Goal: Entertainment & Leisure: Browse casually

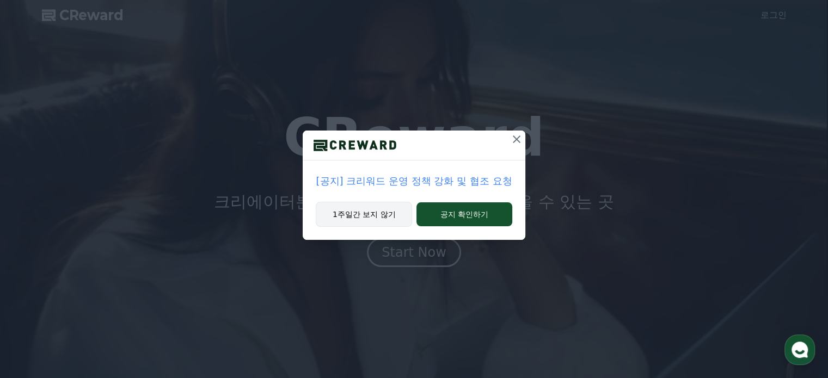
click at [390, 218] on button "1주일간 보지 않기" at bounding box center [364, 214] width 96 height 25
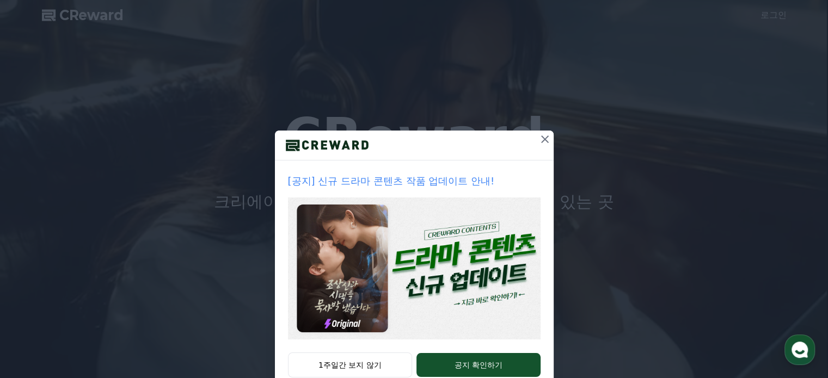
click at [541, 142] on icon at bounding box center [544, 139] width 13 height 13
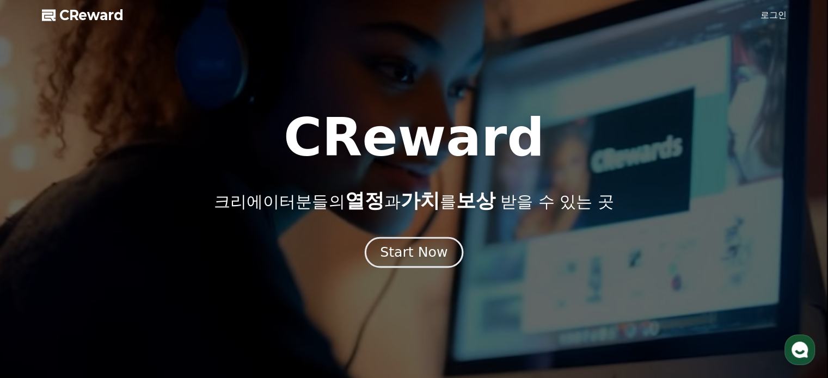
click at [417, 245] on div "Start Now" at bounding box center [413, 252] width 67 height 19
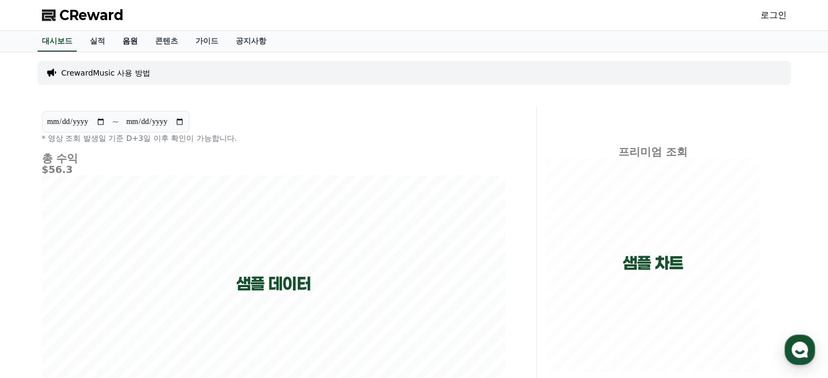
click at [134, 47] on link "음원" at bounding box center [130, 41] width 33 height 21
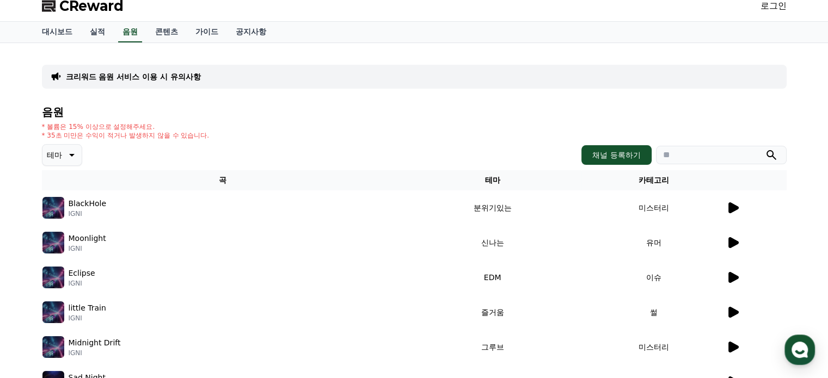
scroll to position [9, 0]
click at [65, 154] on icon at bounding box center [70, 155] width 13 height 13
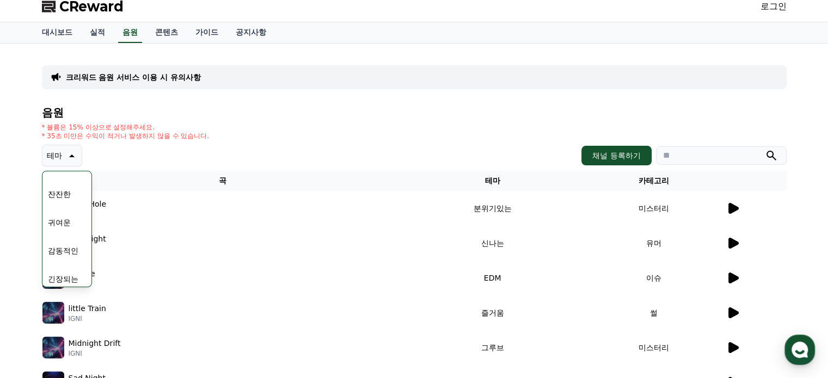
scroll to position [448, 0]
click at [68, 268] on button "코믹한" at bounding box center [60, 274] width 32 height 24
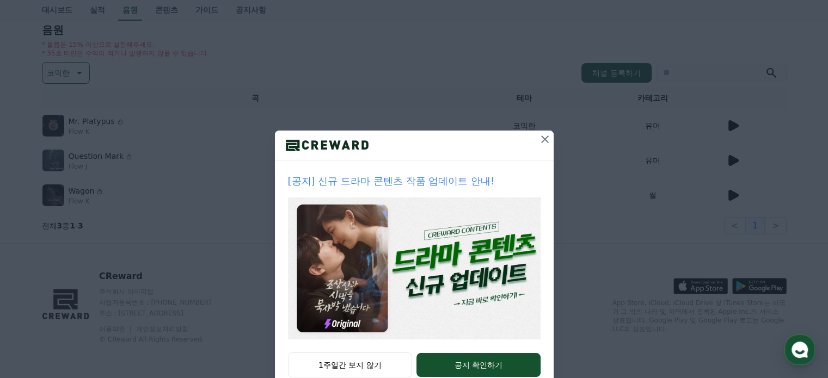
click at [539, 139] on icon at bounding box center [544, 139] width 13 height 13
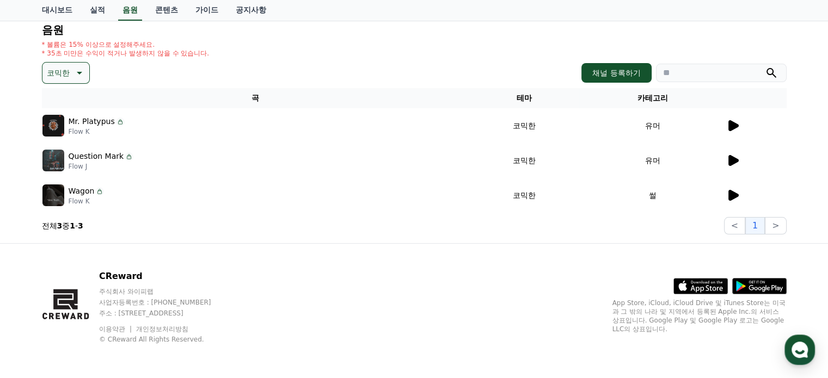
click at [726, 124] on icon at bounding box center [732, 125] width 13 height 13
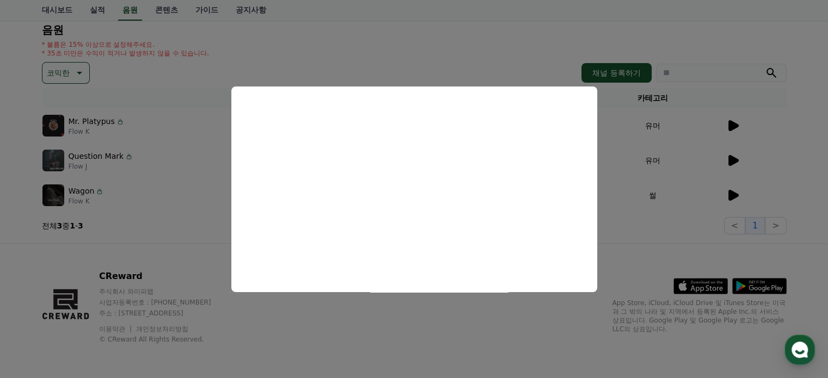
click at [765, 143] on button "close modal" at bounding box center [414, 189] width 828 height 378
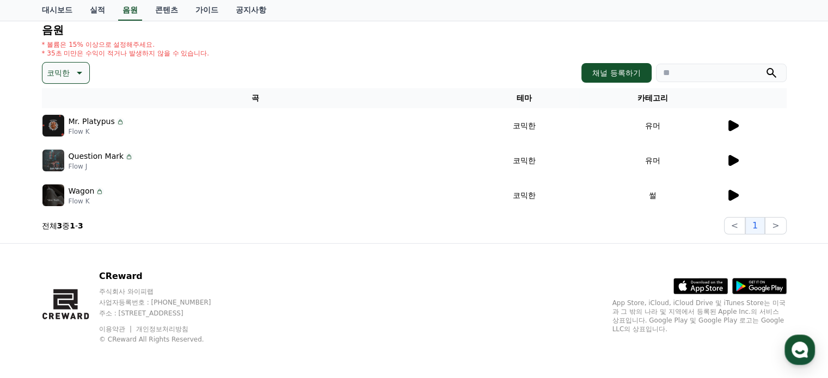
click at [740, 164] on div at bounding box center [756, 160] width 60 height 13
click at [734, 157] on icon at bounding box center [733, 160] width 10 height 11
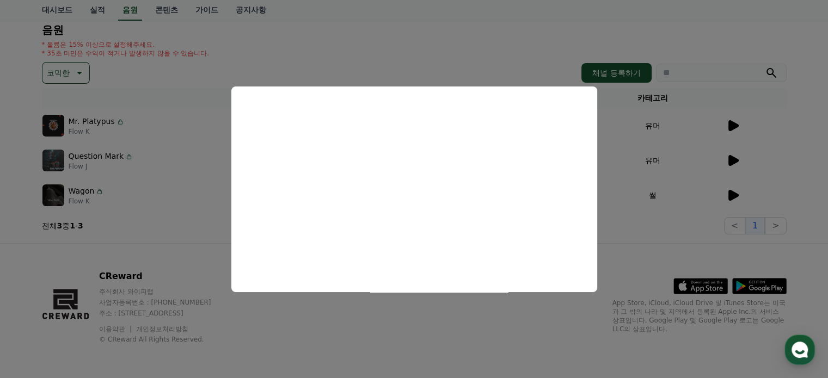
click at [644, 235] on button "close modal" at bounding box center [414, 189] width 828 height 378
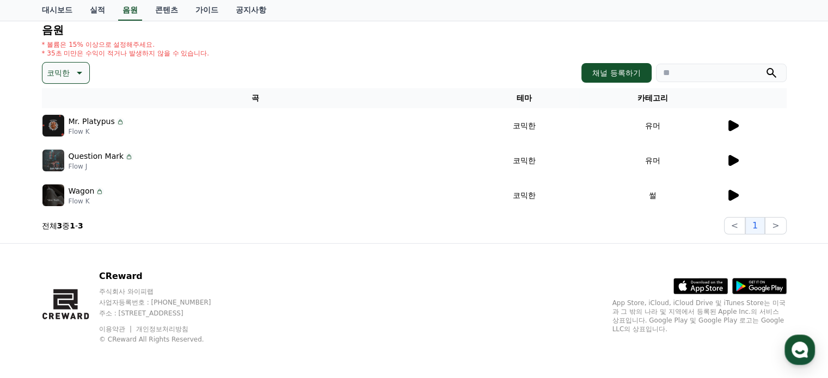
click at [731, 197] on icon at bounding box center [733, 195] width 10 height 11
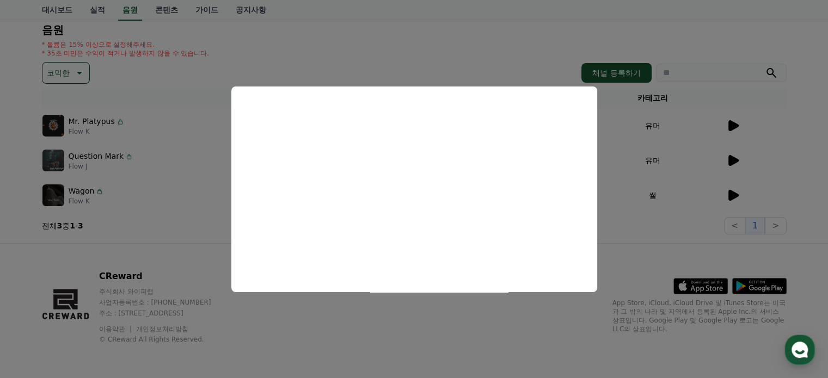
click at [628, 223] on button "close modal" at bounding box center [414, 189] width 828 height 378
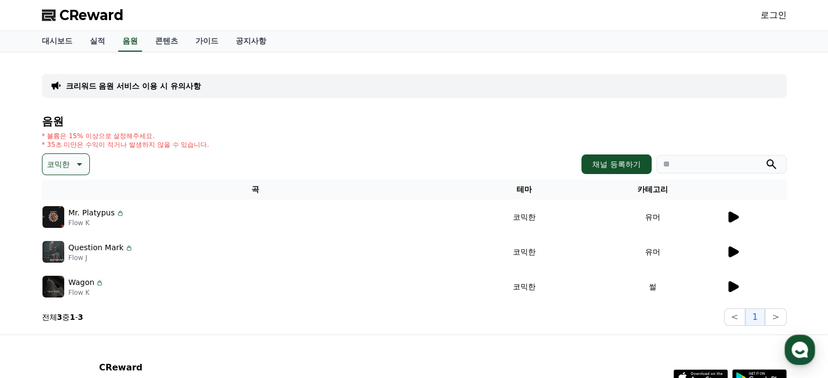
click at [72, 168] on icon at bounding box center [78, 164] width 13 height 13
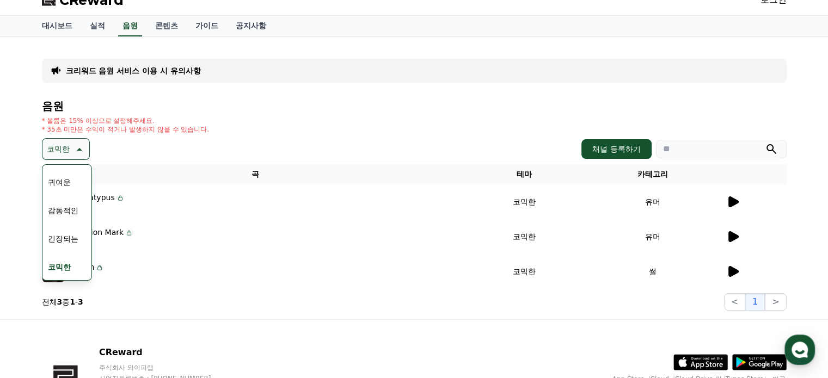
scroll to position [16, 0]
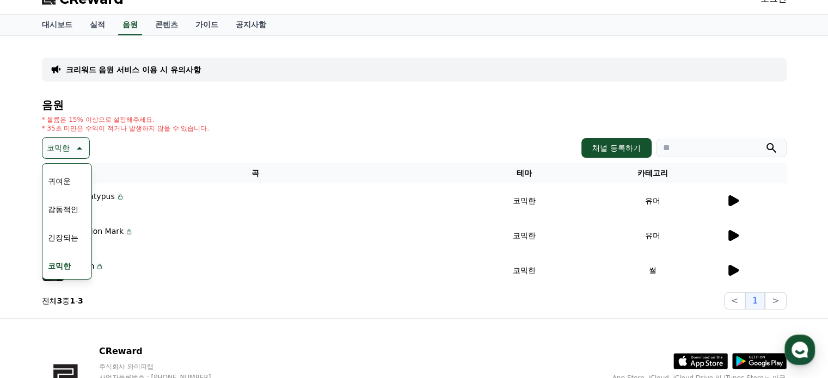
click at [68, 185] on button "귀여운" at bounding box center [60, 181] width 32 height 24
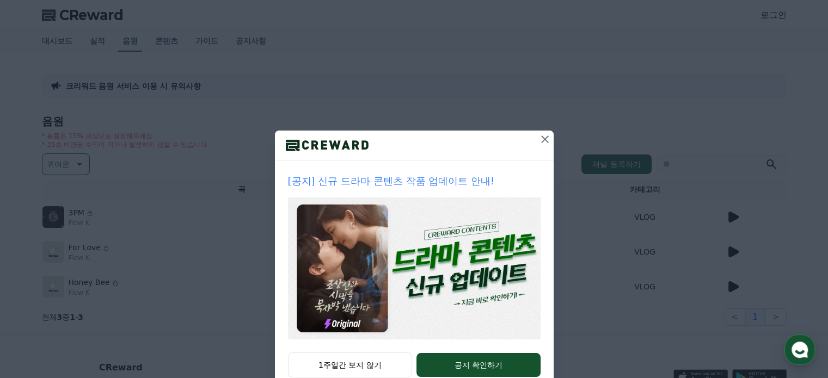
click at [541, 139] on icon at bounding box center [545, 140] width 8 height 8
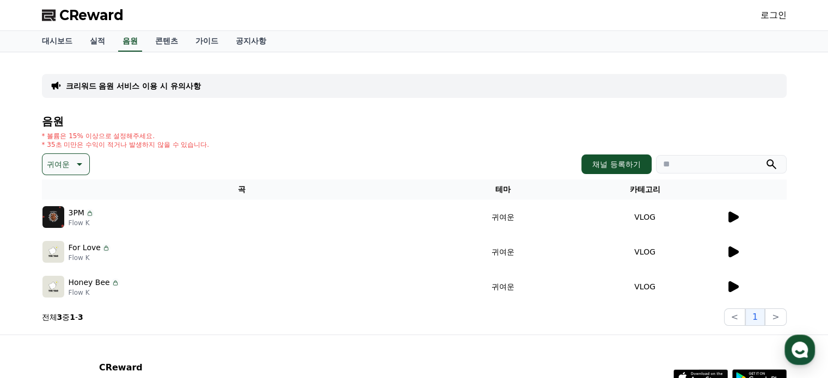
click at [733, 216] on icon at bounding box center [733, 217] width 10 height 11
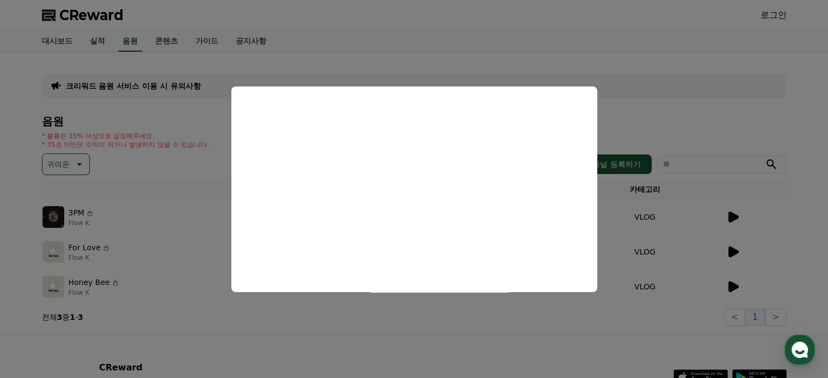
click at [731, 257] on button "close modal" at bounding box center [414, 189] width 828 height 378
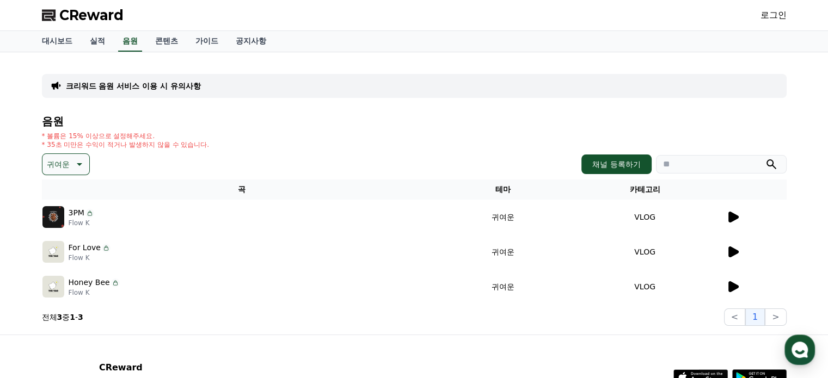
click at [731, 254] on icon at bounding box center [733, 252] width 10 height 11
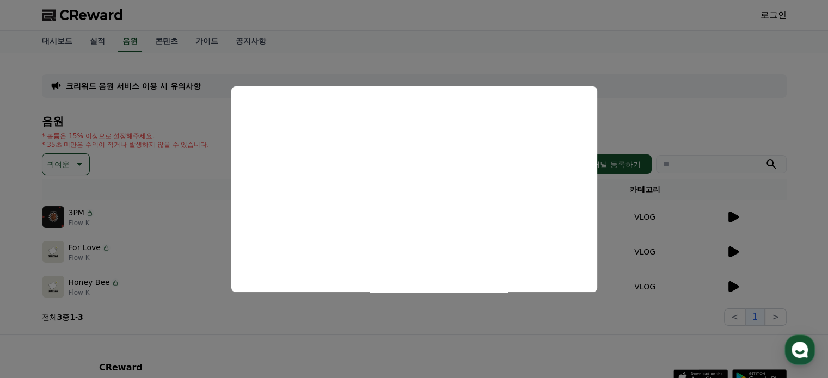
click at [735, 276] on button "close modal" at bounding box center [414, 189] width 828 height 378
click at [736, 288] on icon at bounding box center [732, 286] width 13 height 13
click at [80, 157] on button "close modal" at bounding box center [414, 189] width 828 height 378
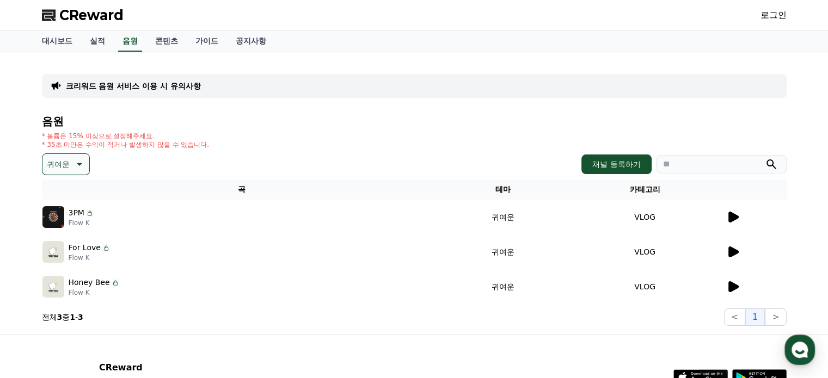
click at [79, 163] on icon at bounding box center [78, 164] width 13 height 13
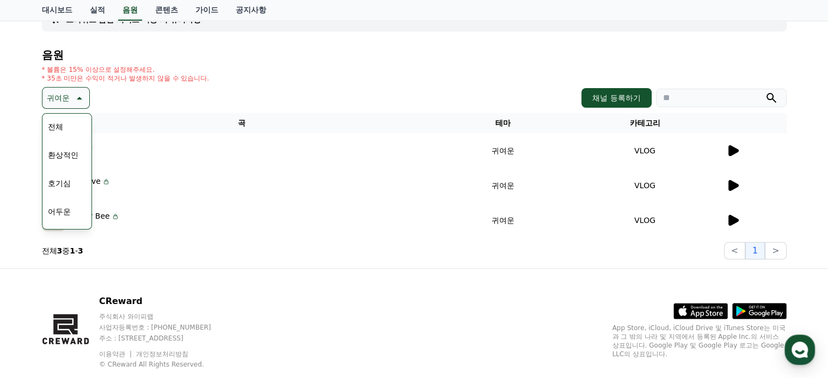
scroll to position [66, 0]
